Goal: Task Accomplishment & Management: Manage account settings

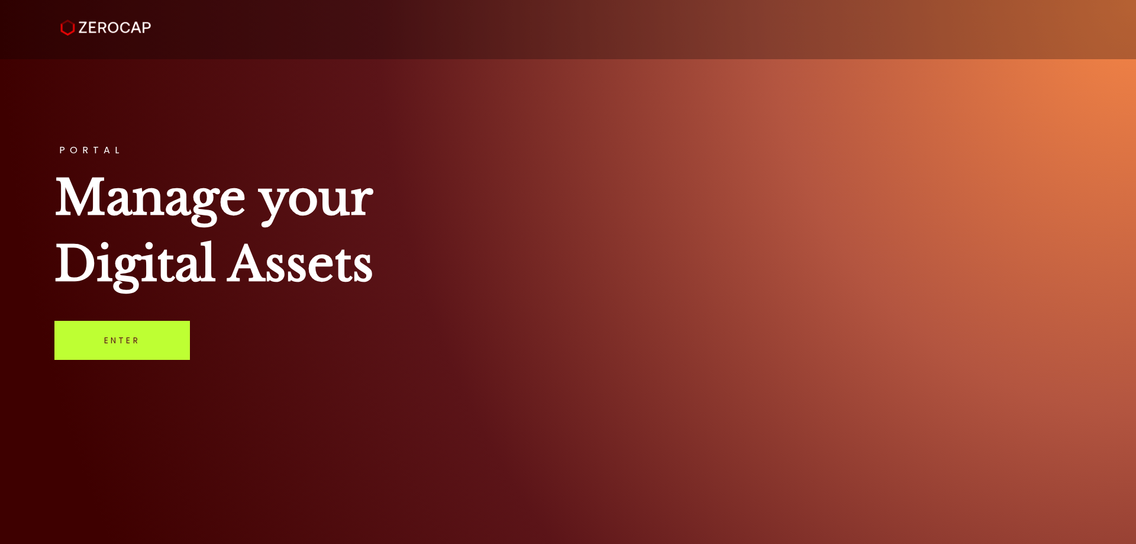
click at [169, 356] on link "Enter" at bounding box center [122, 340] width 136 height 39
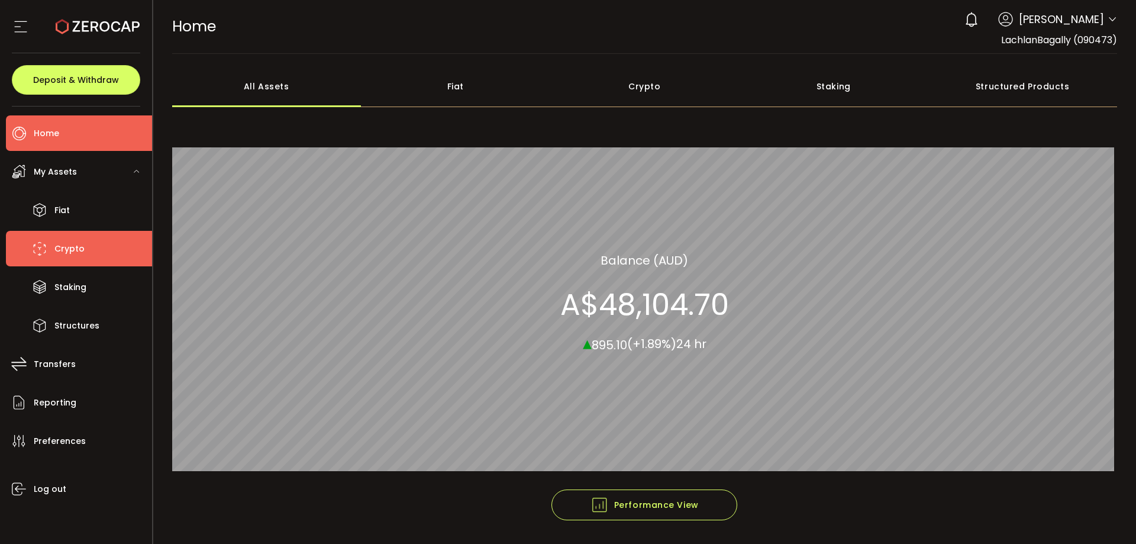
click at [82, 249] on span "Crypto" at bounding box center [69, 248] width 30 height 17
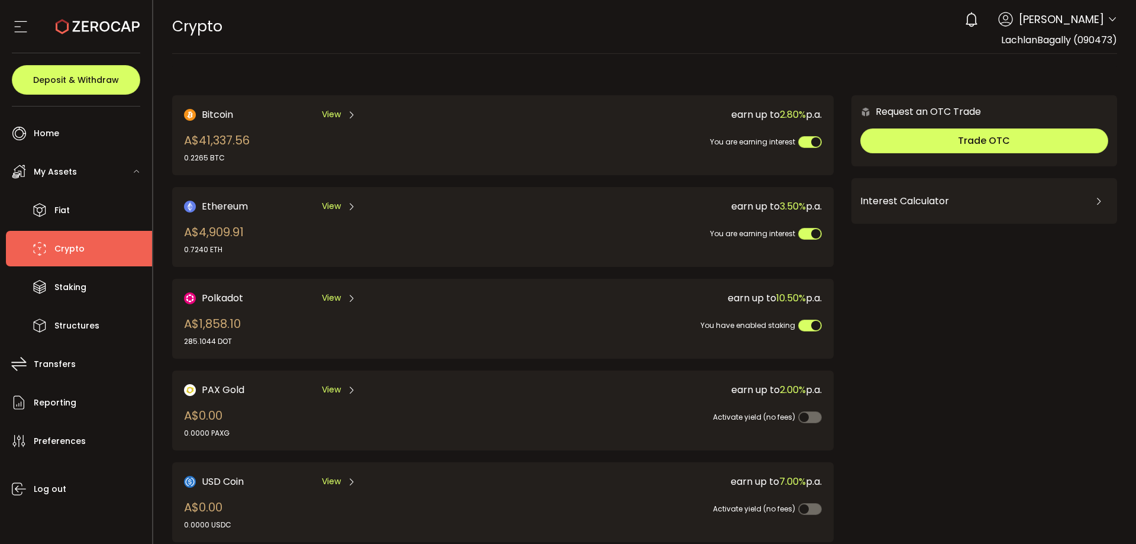
click at [212, 115] on span "Bitcoin" at bounding box center [217, 114] width 31 height 15
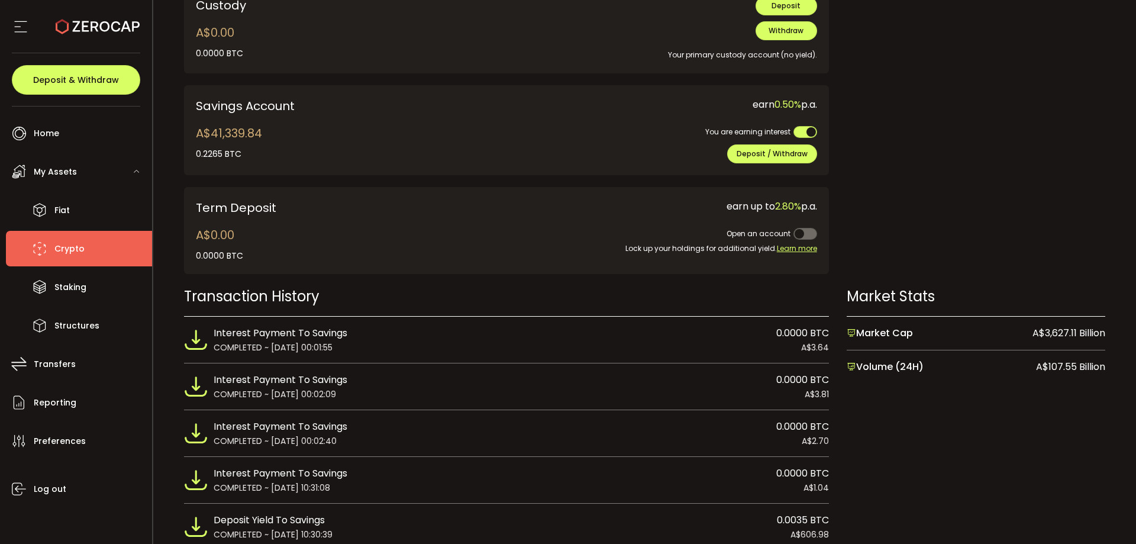
scroll to position [592, 0]
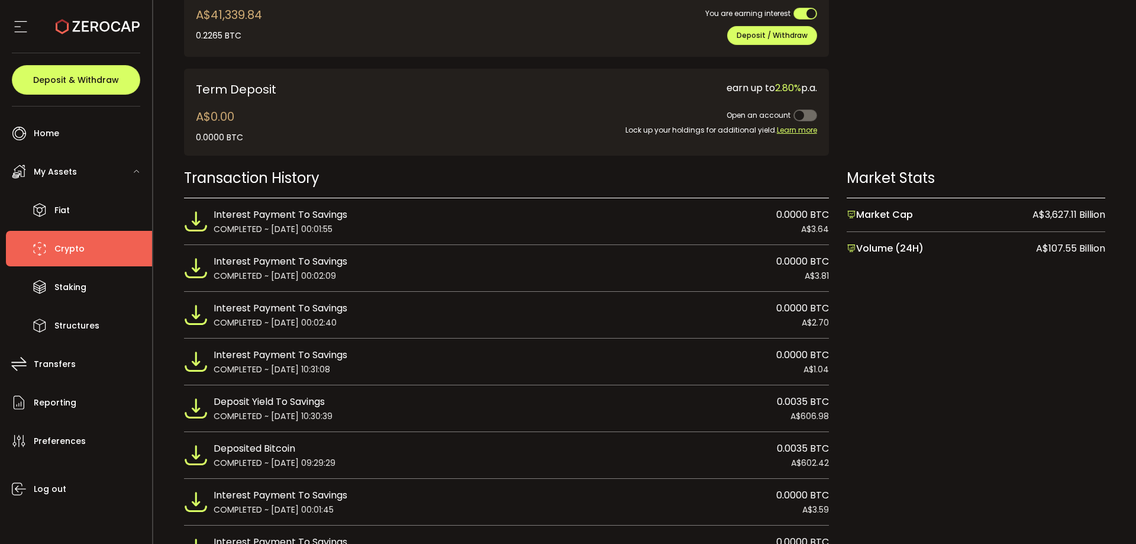
click at [120, 259] on li "Crypto" at bounding box center [79, 249] width 146 height 36
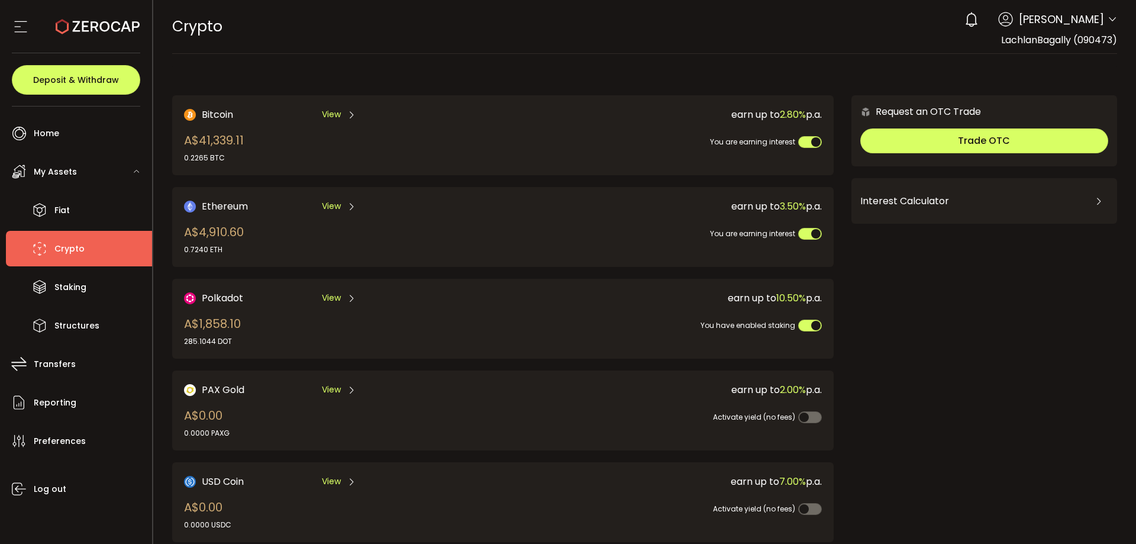
click at [247, 301] on div "Polkadot View" at bounding box center [327, 298] width 287 height 15
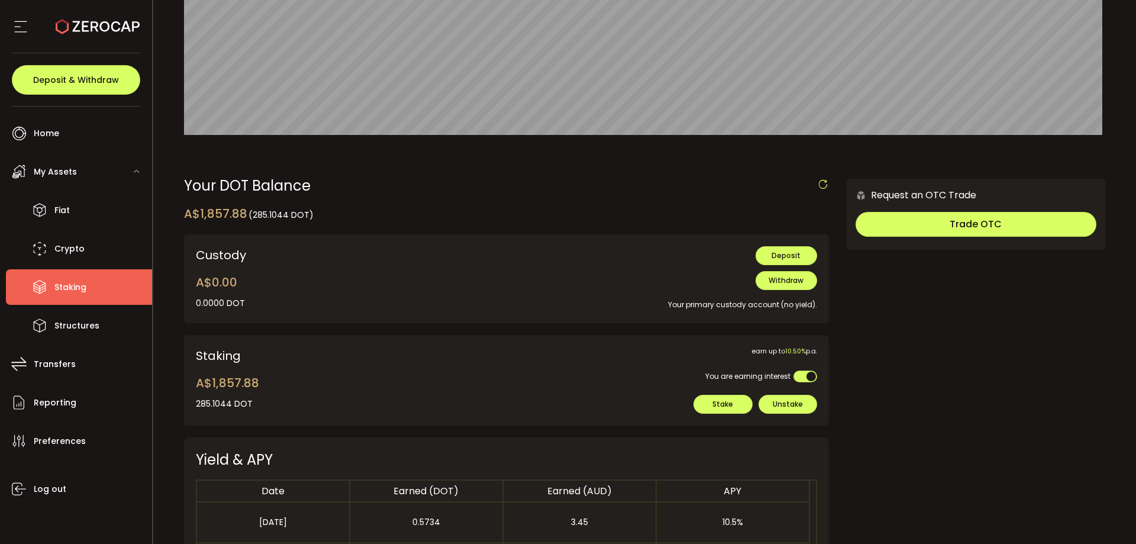
scroll to position [118, 0]
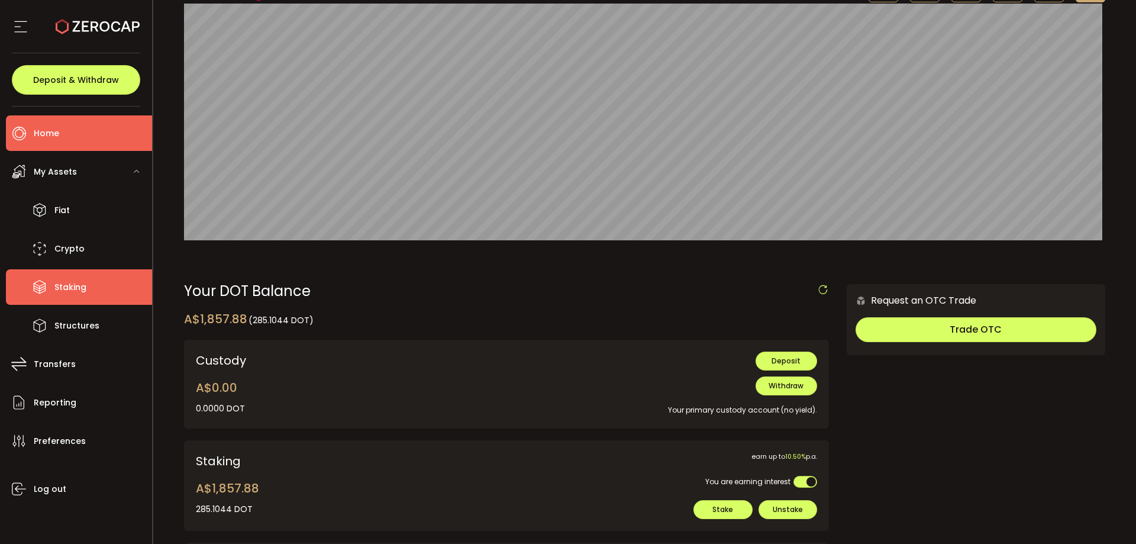
click at [68, 138] on li "Home" at bounding box center [79, 133] width 146 height 36
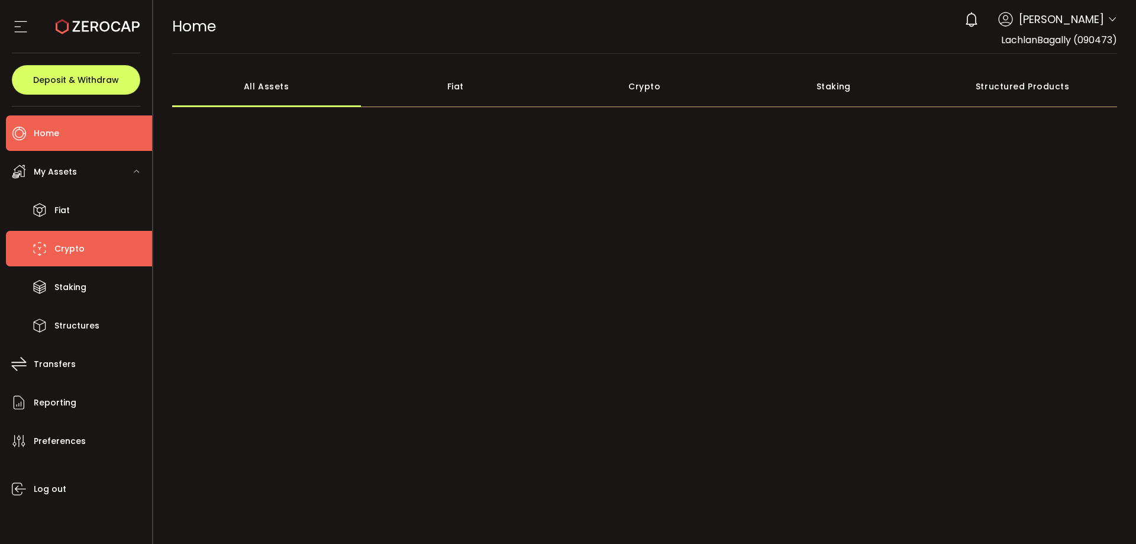
click at [101, 243] on li "Crypto" at bounding box center [79, 249] width 146 height 36
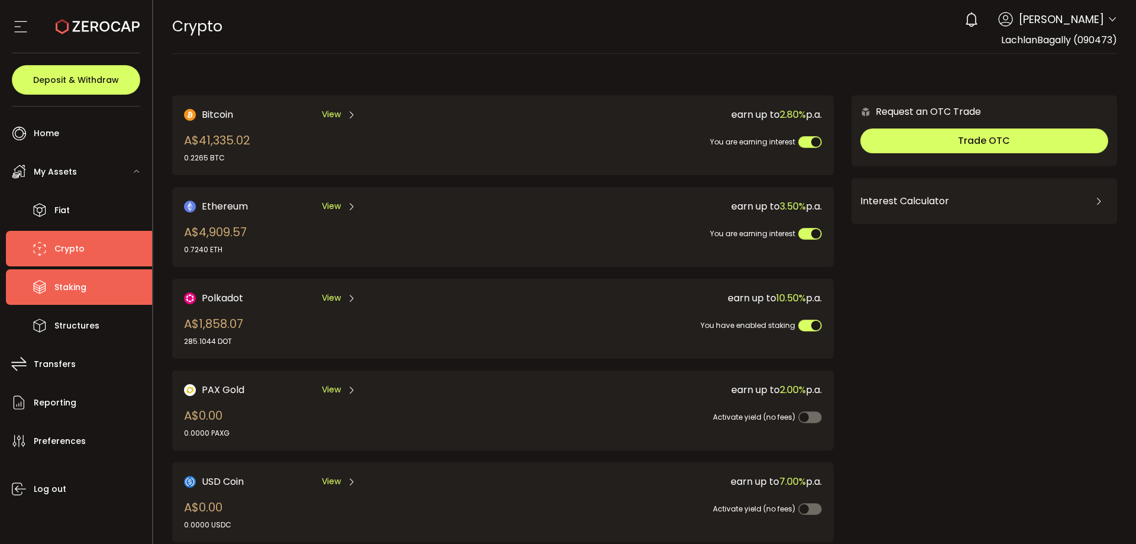
click at [80, 291] on span "Staking" at bounding box center [70, 287] width 32 height 17
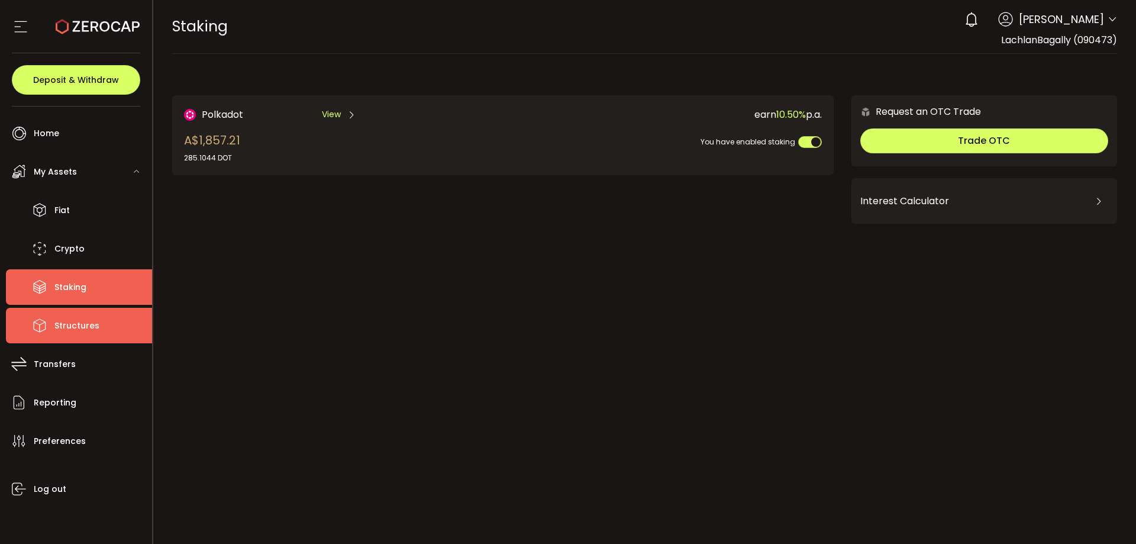
click at [102, 326] on li "Structures" at bounding box center [79, 326] width 146 height 36
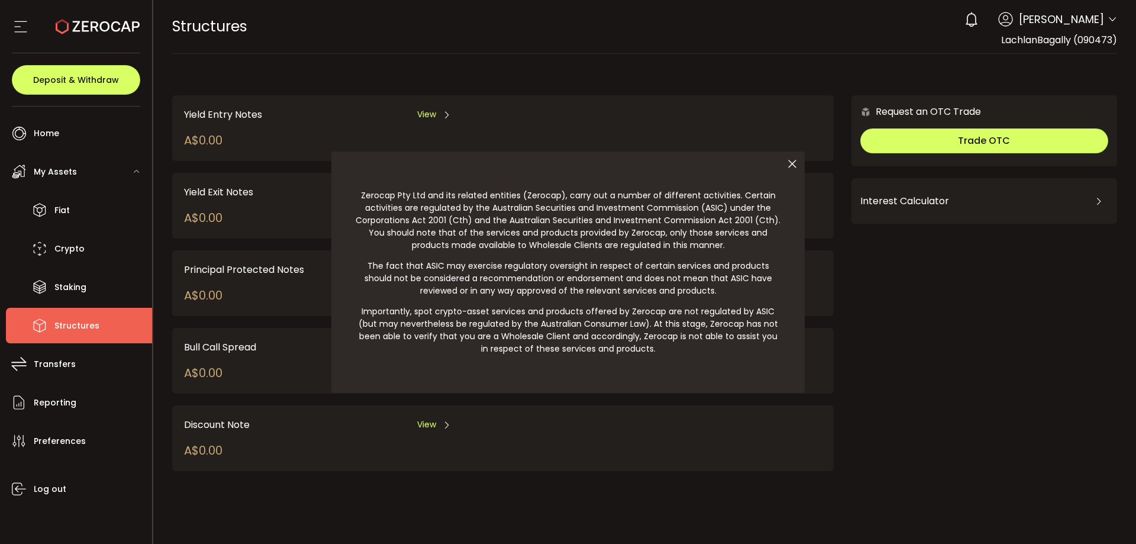
click at [791, 163] on icon at bounding box center [792, 164] width 25 height 25
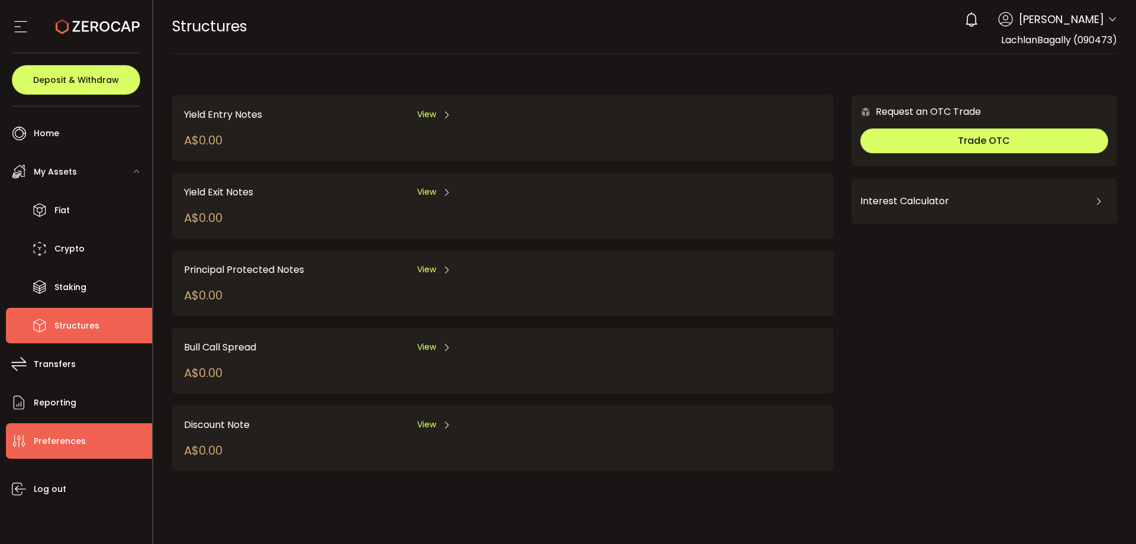
click at [77, 446] on span "Preferences" at bounding box center [60, 441] width 52 height 17
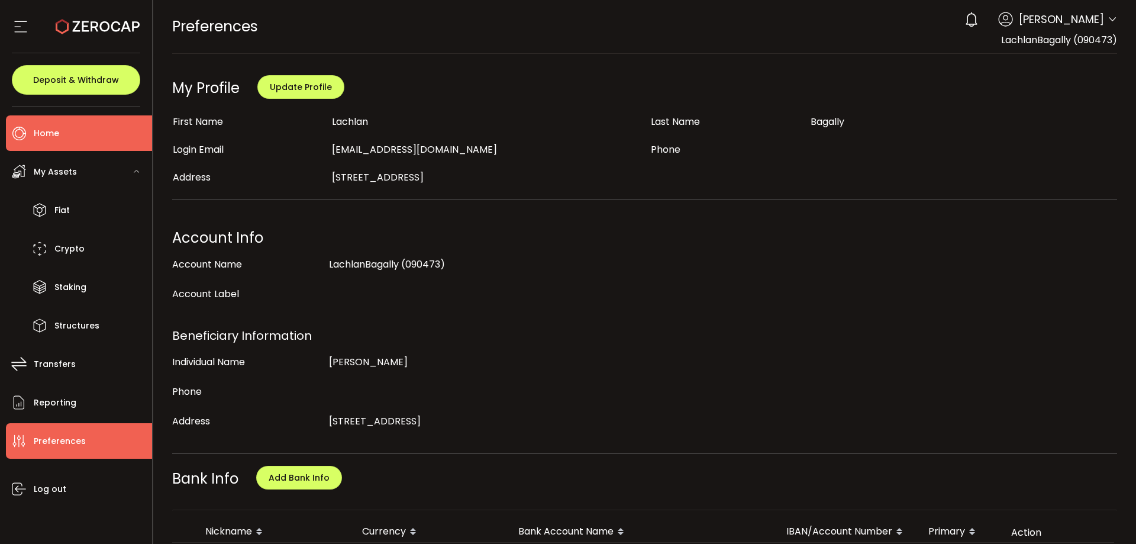
click at [83, 135] on li "Home" at bounding box center [79, 133] width 146 height 36
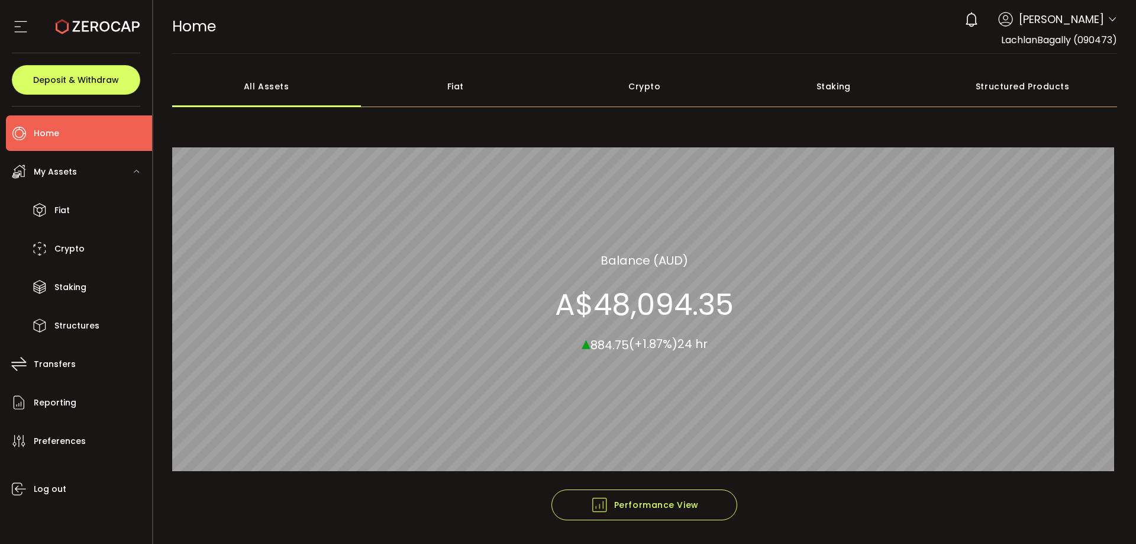
click at [1087, 23] on span "[PERSON_NAME]" at bounding box center [1061, 19] width 85 height 16
click at [1108, 22] on icon at bounding box center [1112, 19] width 9 height 9
click at [1108, 18] on icon at bounding box center [1112, 19] width 9 height 9
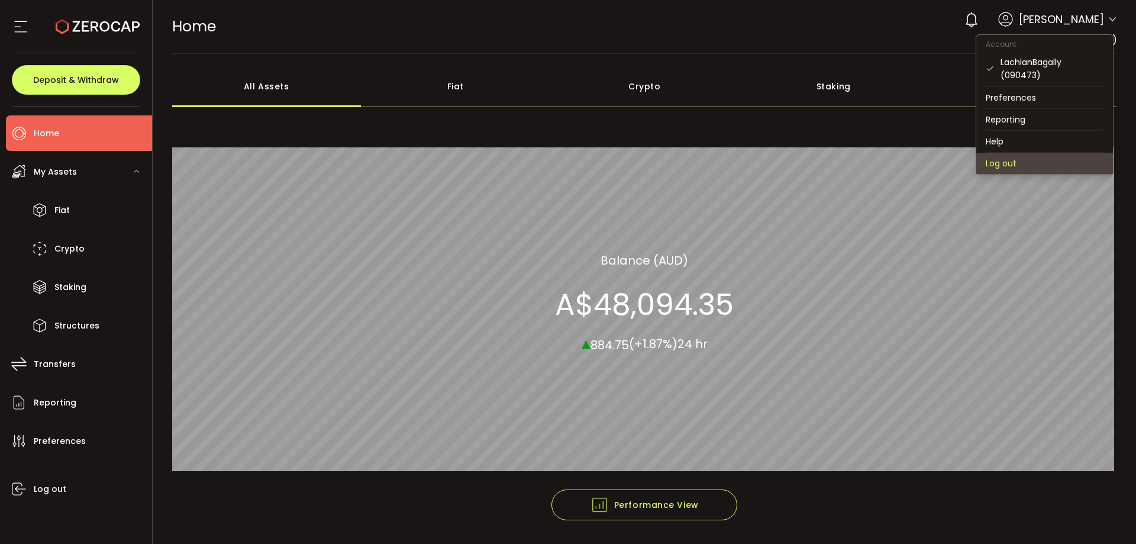
click at [1010, 159] on li "Log out" at bounding box center [1045, 163] width 137 height 21
